Goal: Task Accomplishment & Management: Manage account settings

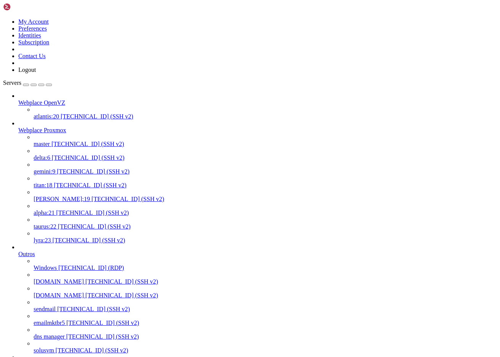
drag, startPoint x: 42, startPoint y: 100, endPoint x: 47, endPoint y: 102, distance: 5.2
click at [42, 140] on span "master" at bounding box center [42, 143] width 16 height 6
click at [43, 140] on link "master [TECHNICAL_ID] (SSH v2)" at bounding box center [265, 143] width 463 height 7
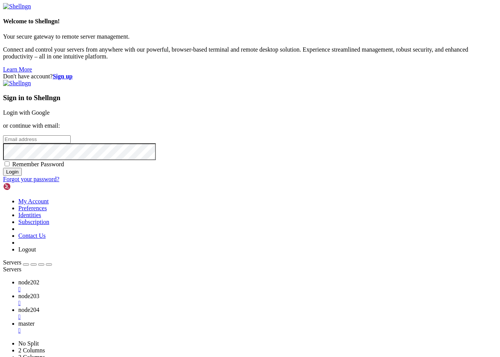
type input "[PERSON_NAME][EMAIL_ADDRESS][DOMAIN_NAME]"
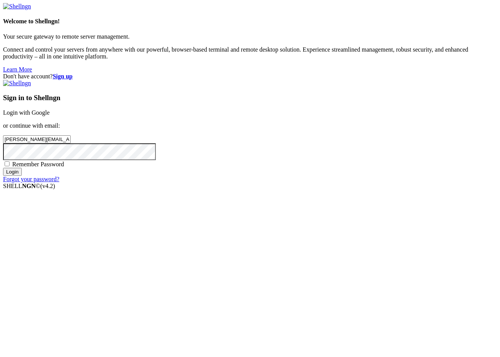
click at [331, 182] on div "Sign in to Shellngn Login with Google or continue with email: [PERSON_NAME][EMA…" at bounding box center [250, 131] width 494 height 103
click at [22, 176] on input "Login" at bounding box center [12, 172] width 19 height 8
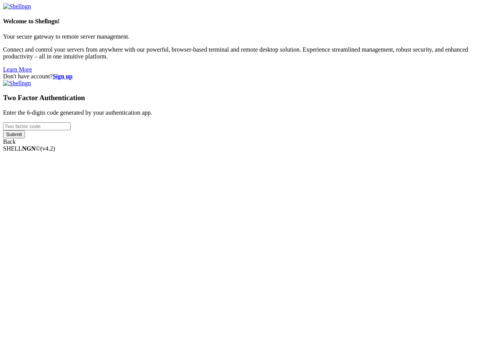
click at [71, 130] on input "number" at bounding box center [37, 126] width 68 height 8
click at [3, 130] on input "Submit" at bounding box center [14, 134] width 22 height 8
drag, startPoint x: 293, startPoint y: 175, endPoint x: 203, endPoint y: 171, distance: 90.6
click at [203, 152] on div "Don't have account? Sign up Two Factor Authentication Enter the 6-digits code g…" at bounding box center [250, 112] width 494 height 79
type input "542694"
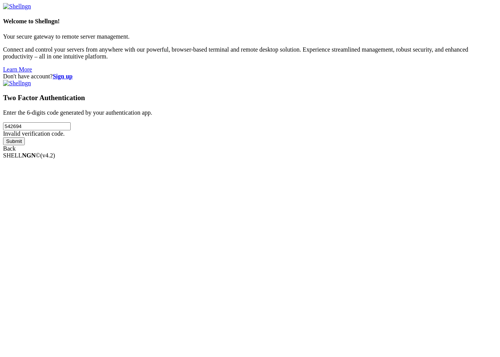
click at [3, 137] on input "Submit" at bounding box center [14, 141] width 22 height 8
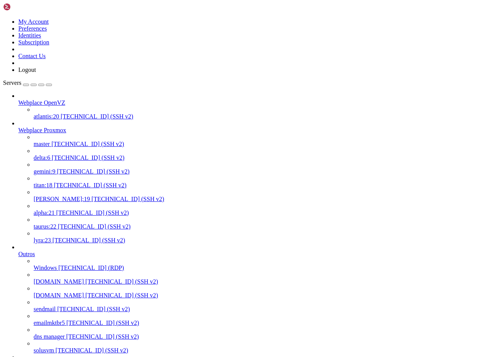
scroll to position [6, 0]
